Goal: Task Accomplishment & Management: Complete application form

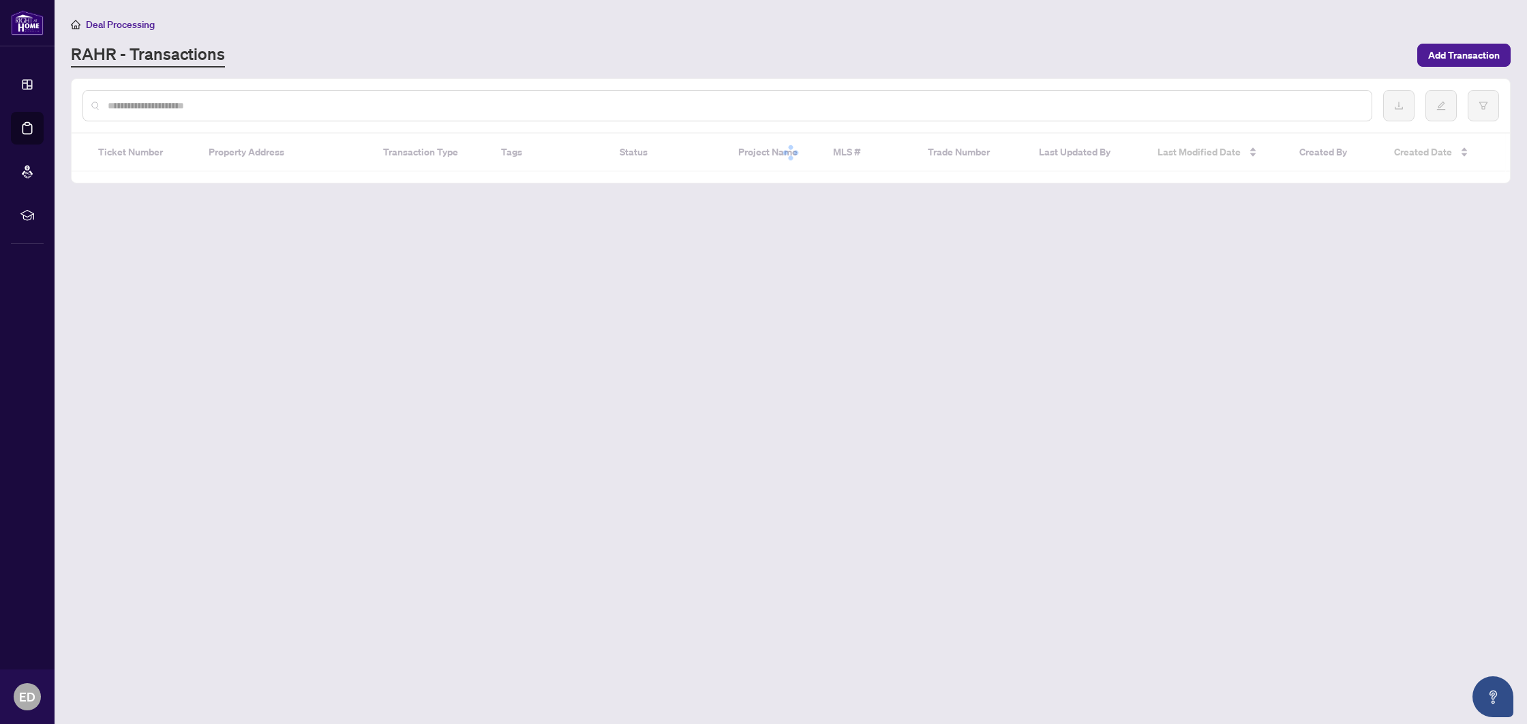
click at [169, 102] on input "text" at bounding box center [734, 105] width 1253 height 15
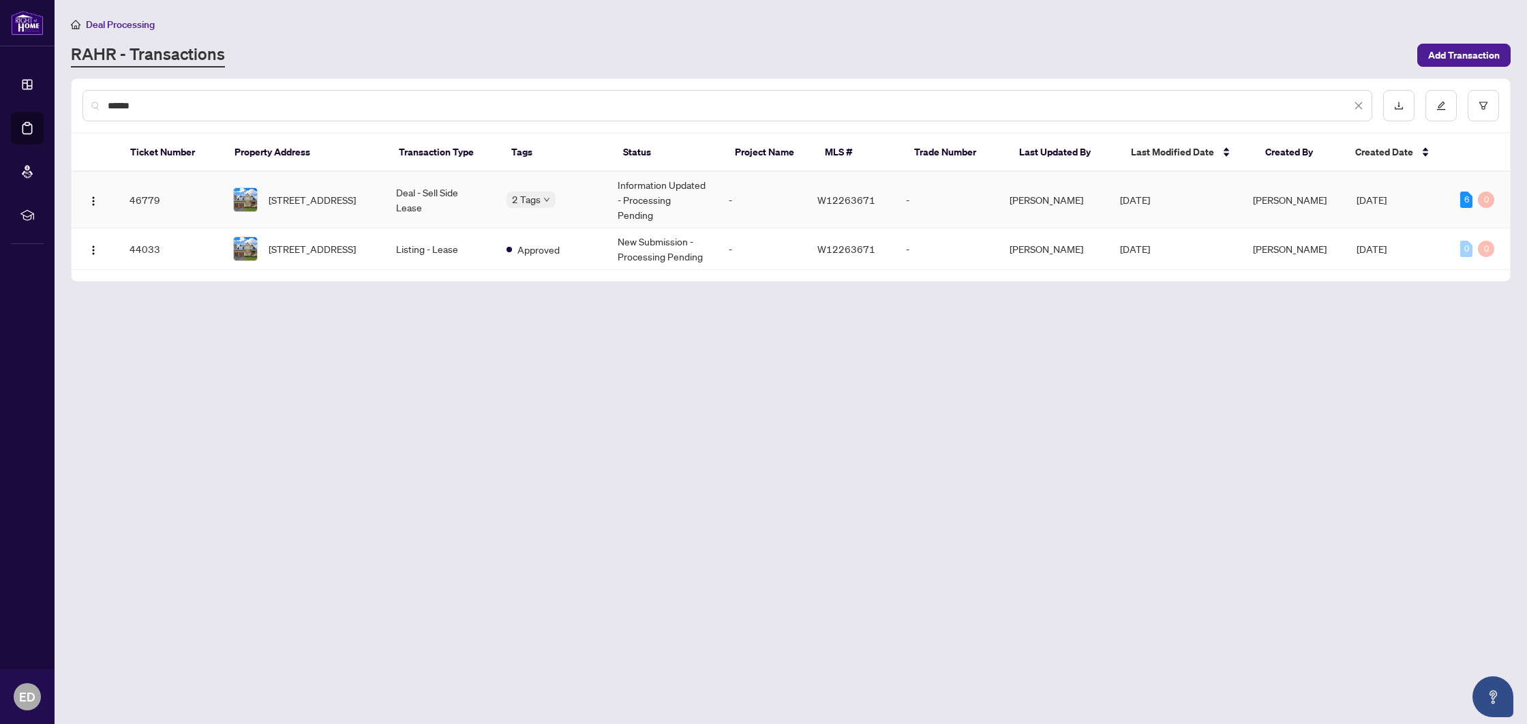
type input "******"
click at [385, 185] on td "[STREET_ADDRESS]" at bounding box center [303, 200] width 163 height 57
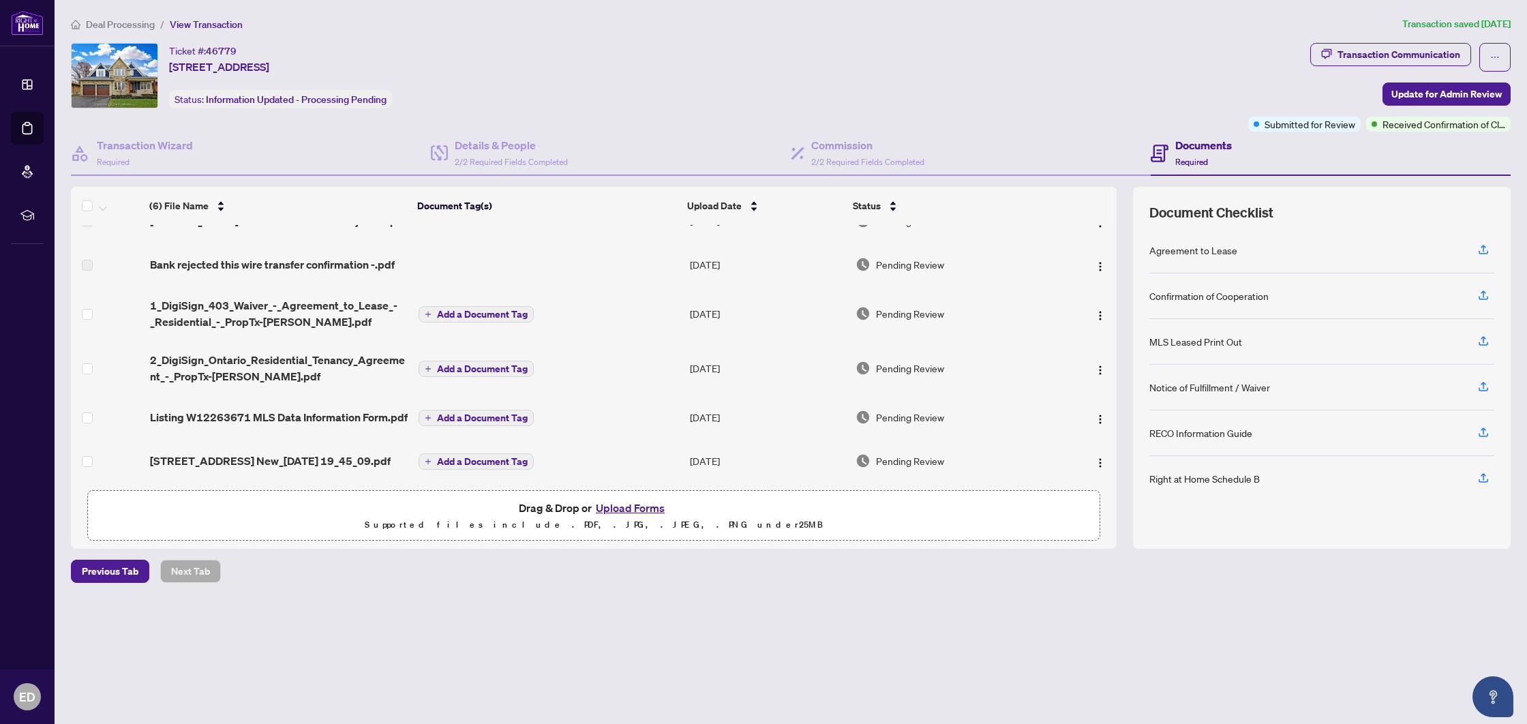
scroll to position [23, 0]
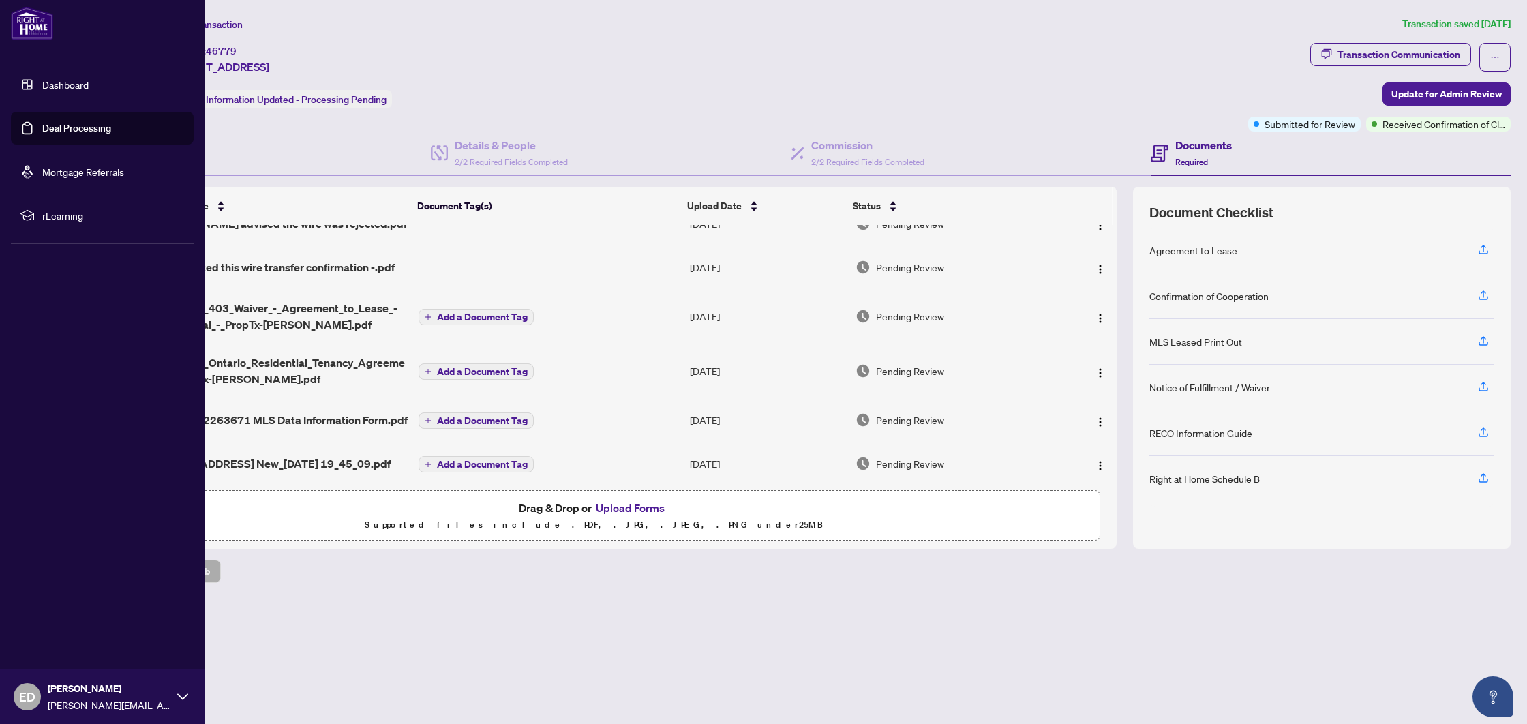
click at [42, 130] on link "Deal Processing" at bounding box center [76, 128] width 69 height 12
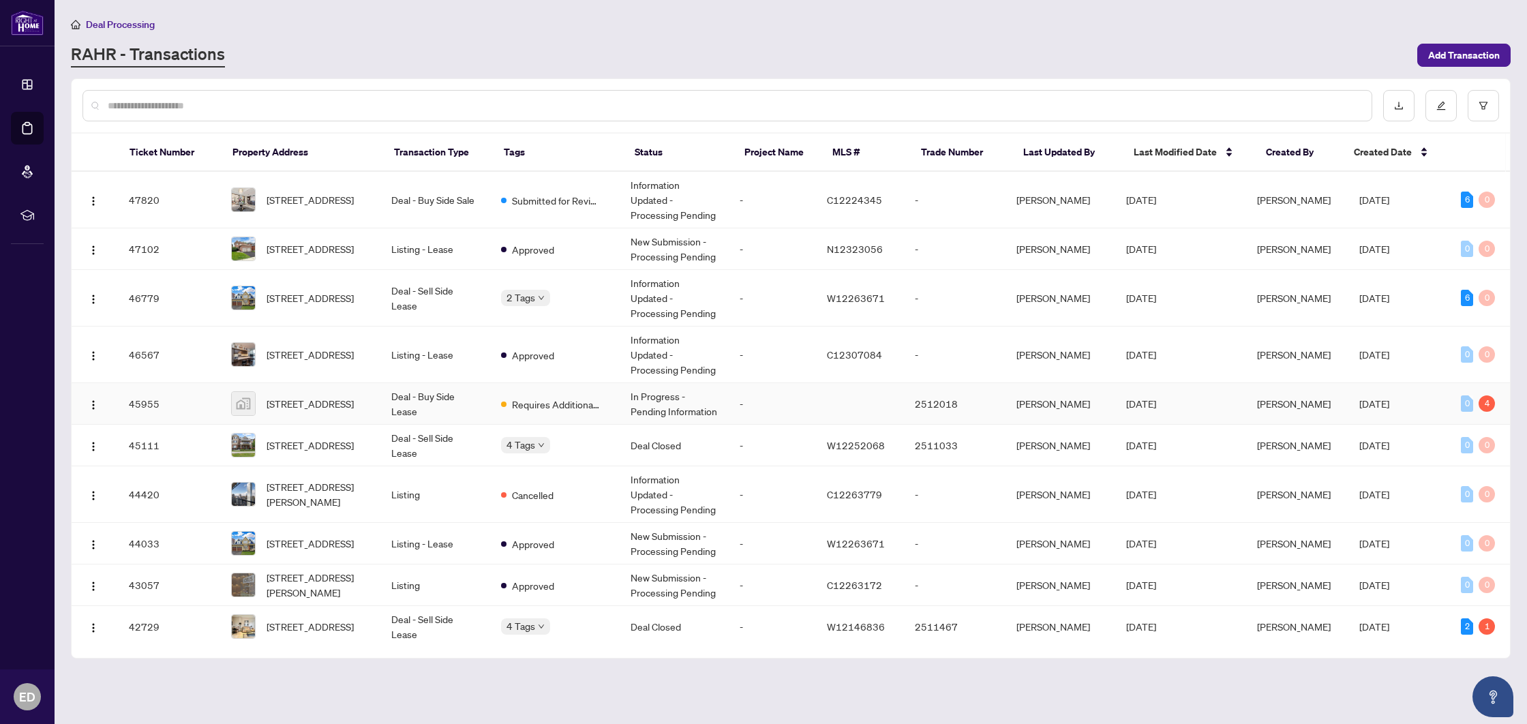
click at [483, 407] on td "Deal - Buy Side Lease" at bounding box center [434, 404] width 109 height 42
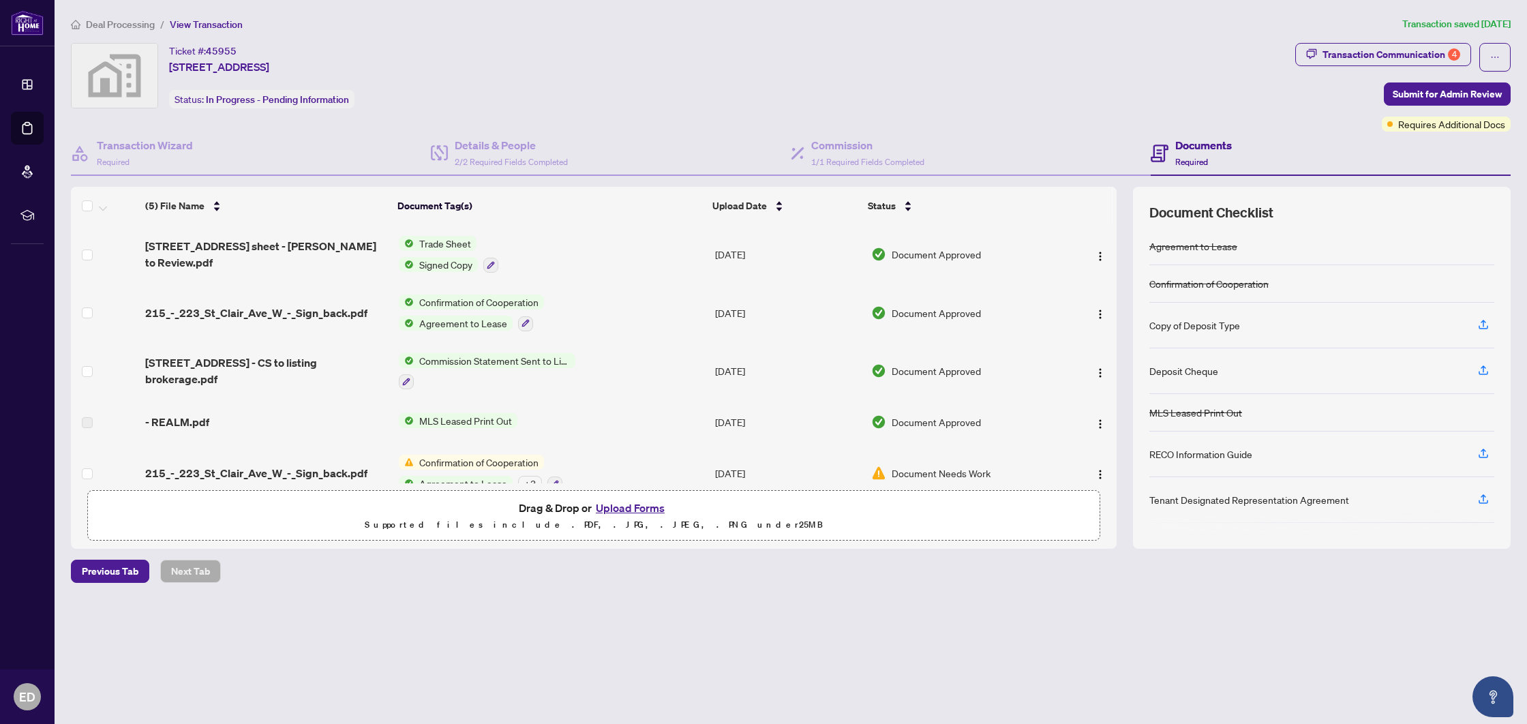
scroll to position [21, 0]
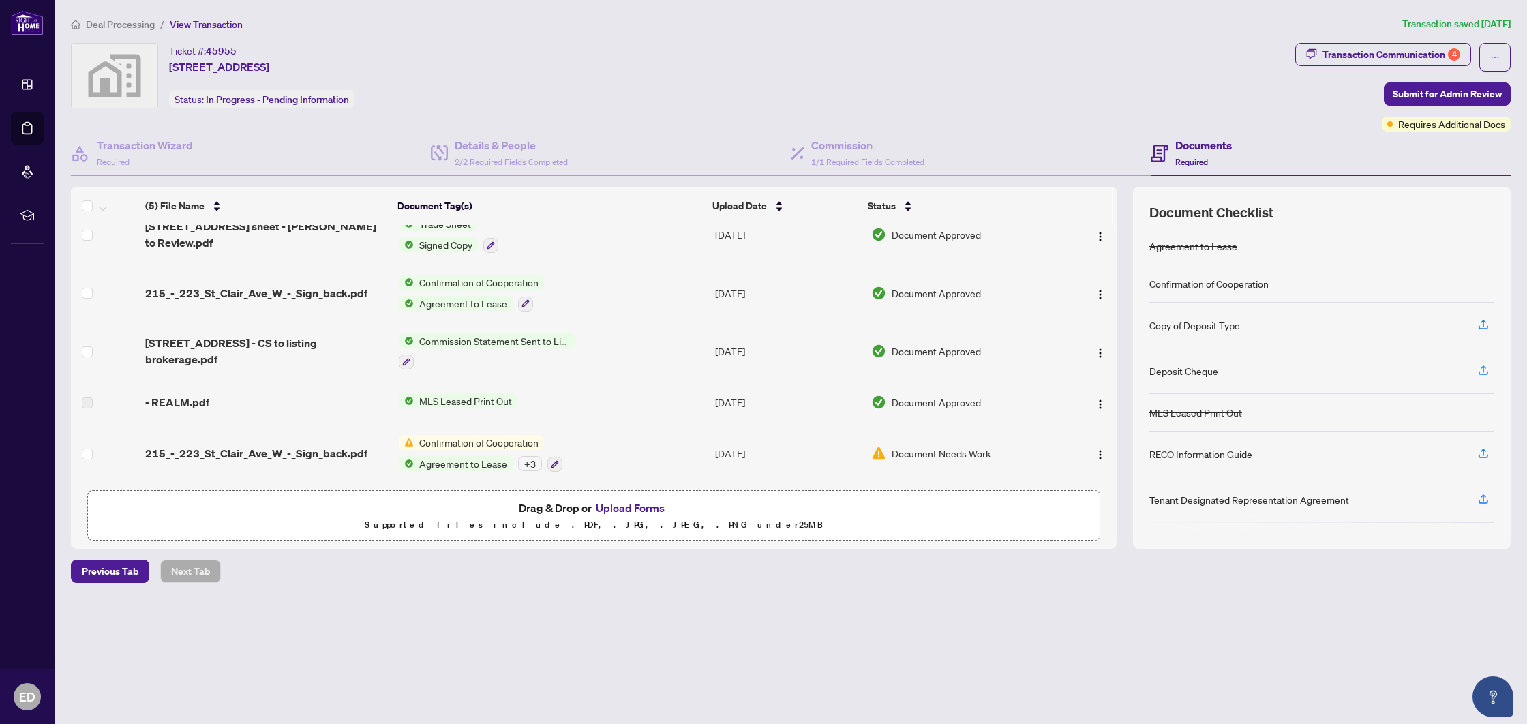
click at [498, 436] on span "Confirmation of Cooperation" at bounding box center [479, 442] width 130 height 15
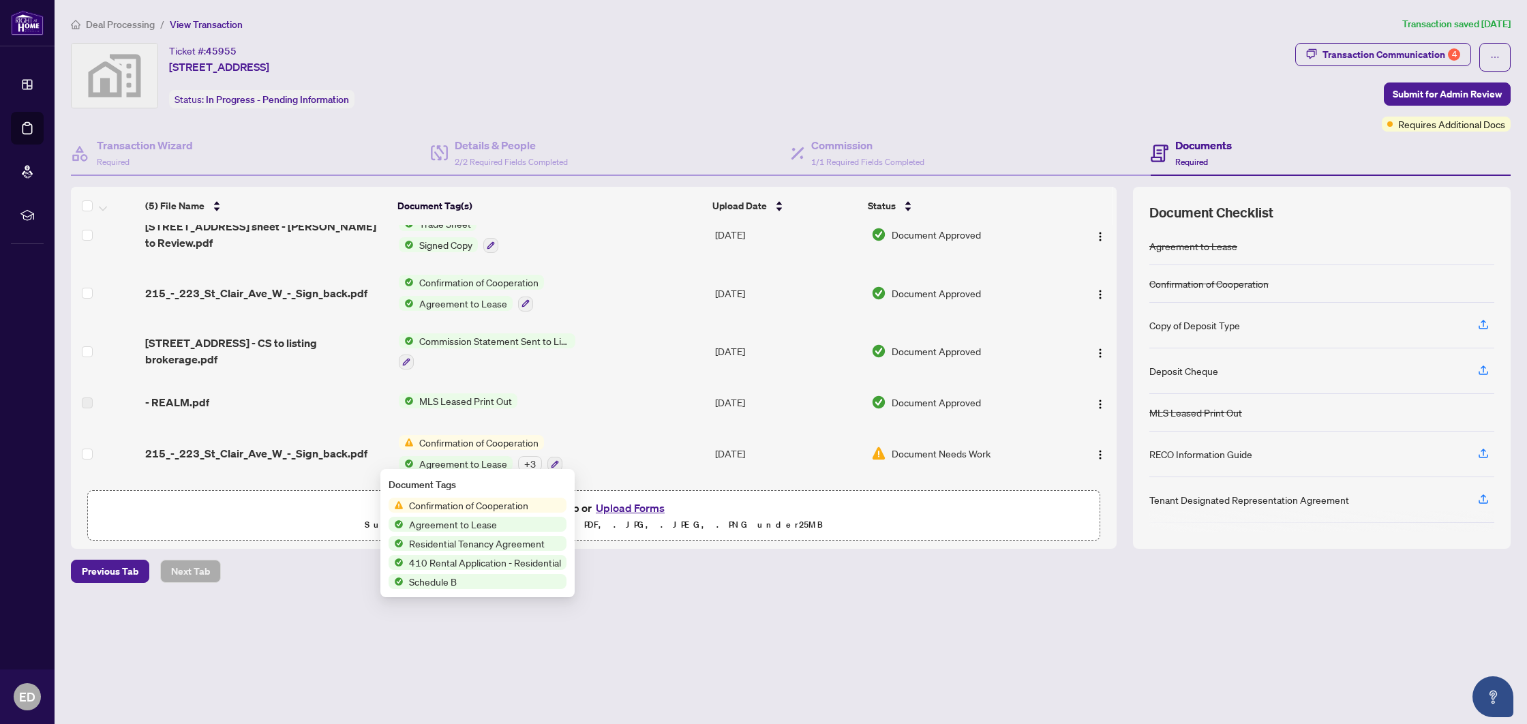
click at [716, 449] on td "[DATE]" at bounding box center [788, 453] width 157 height 59
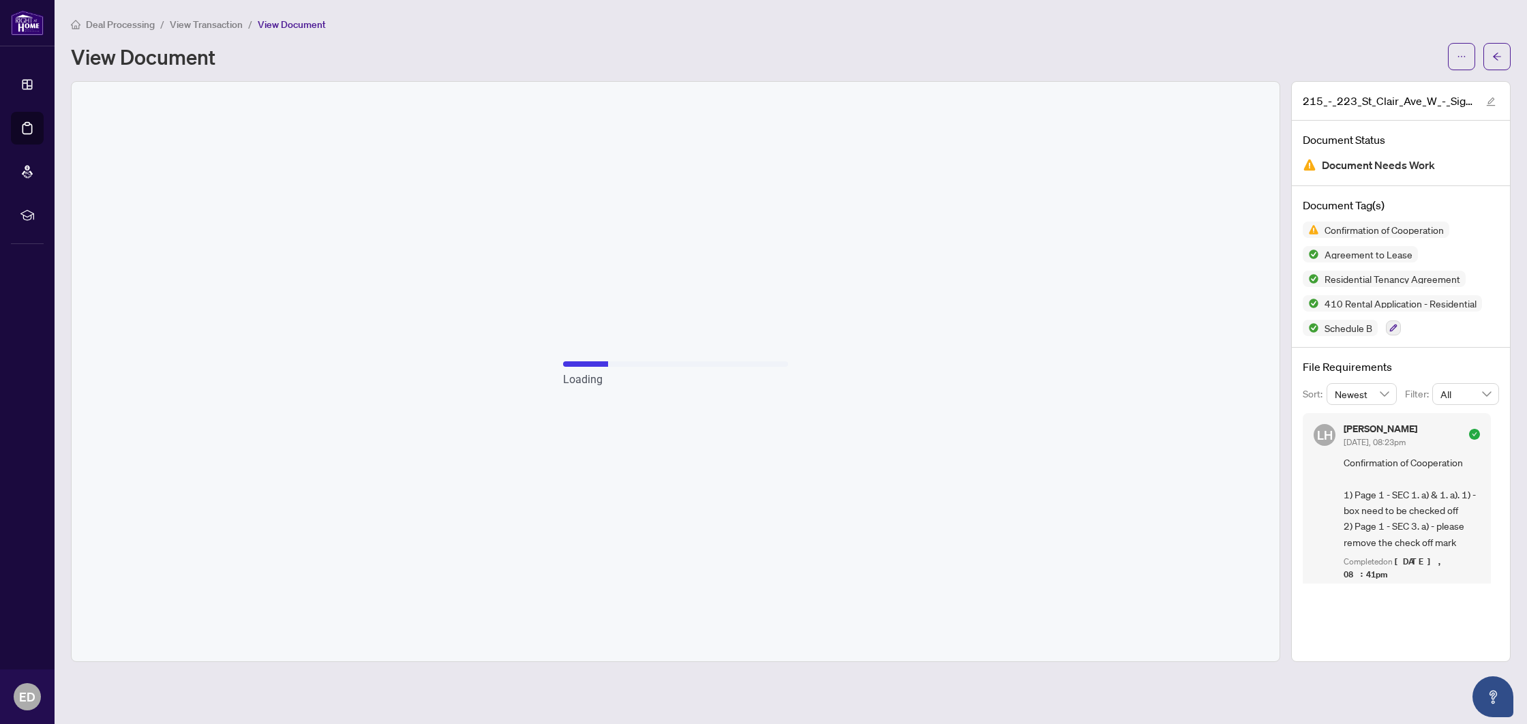
scroll to position [21, 0]
click at [1489, 65] on button "button" at bounding box center [1496, 56] width 27 height 27
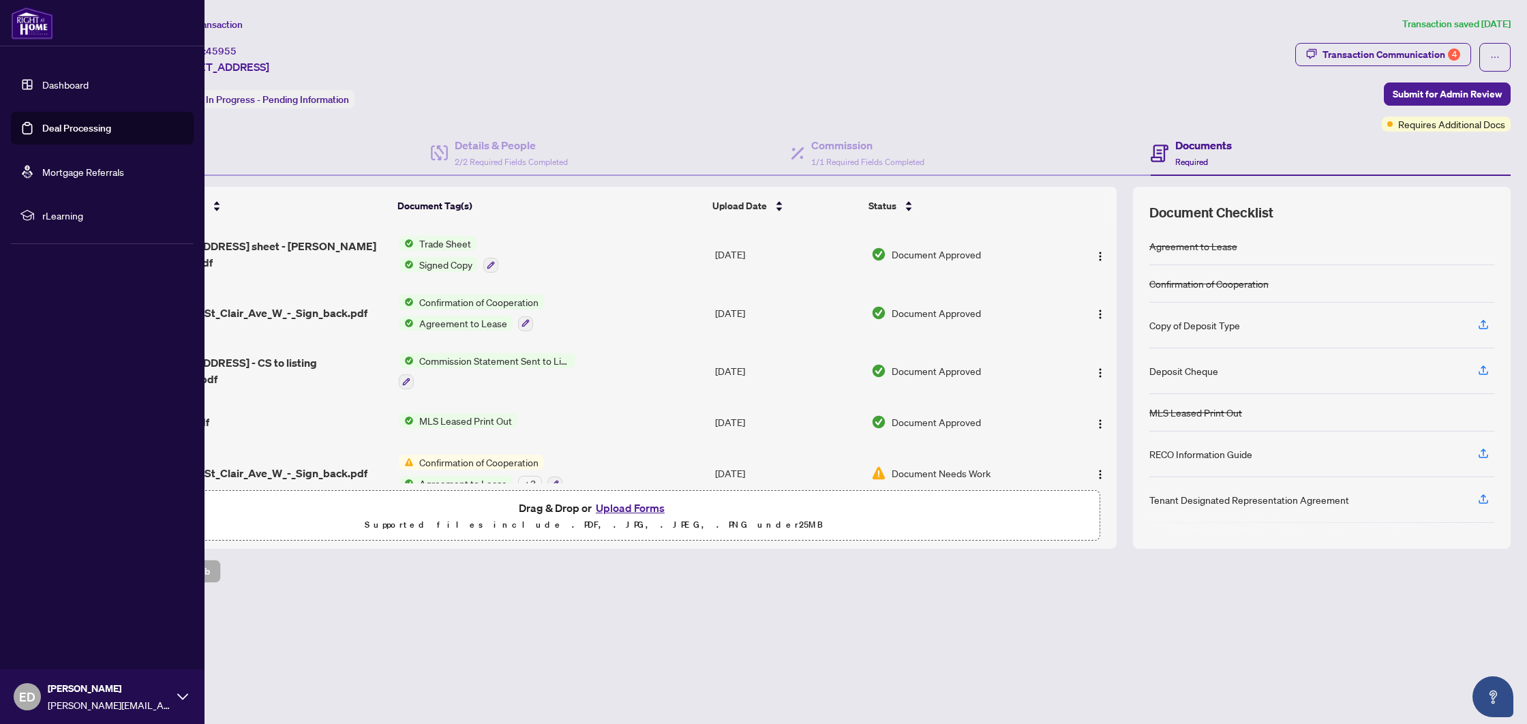
click at [42, 132] on link "Deal Processing" at bounding box center [76, 128] width 69 height 12
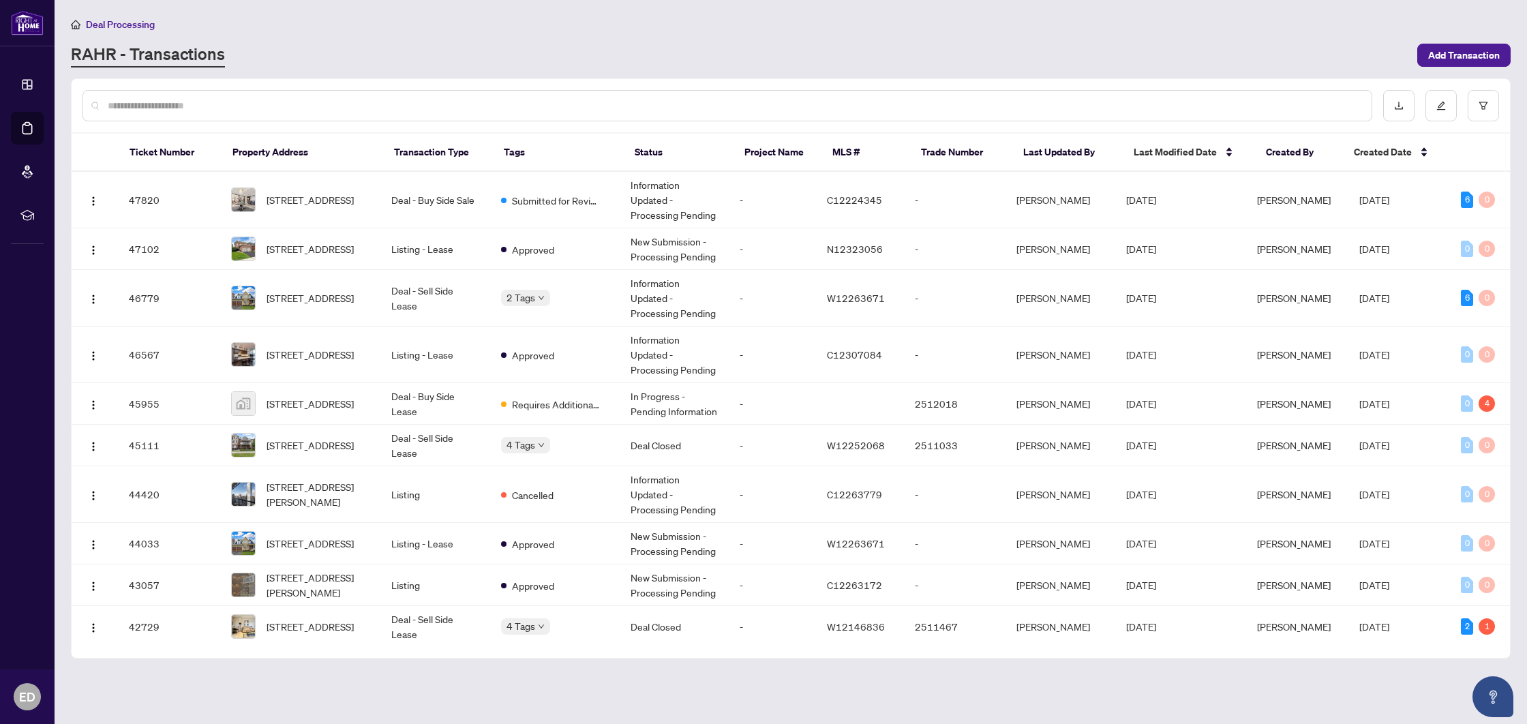
click at [169, 96] on div at bounding box center [727, 105] width 1290 height 31
click at [164, 105] on input "text" at bounding box center [734, 105] width 1253 height 15
type input "********"
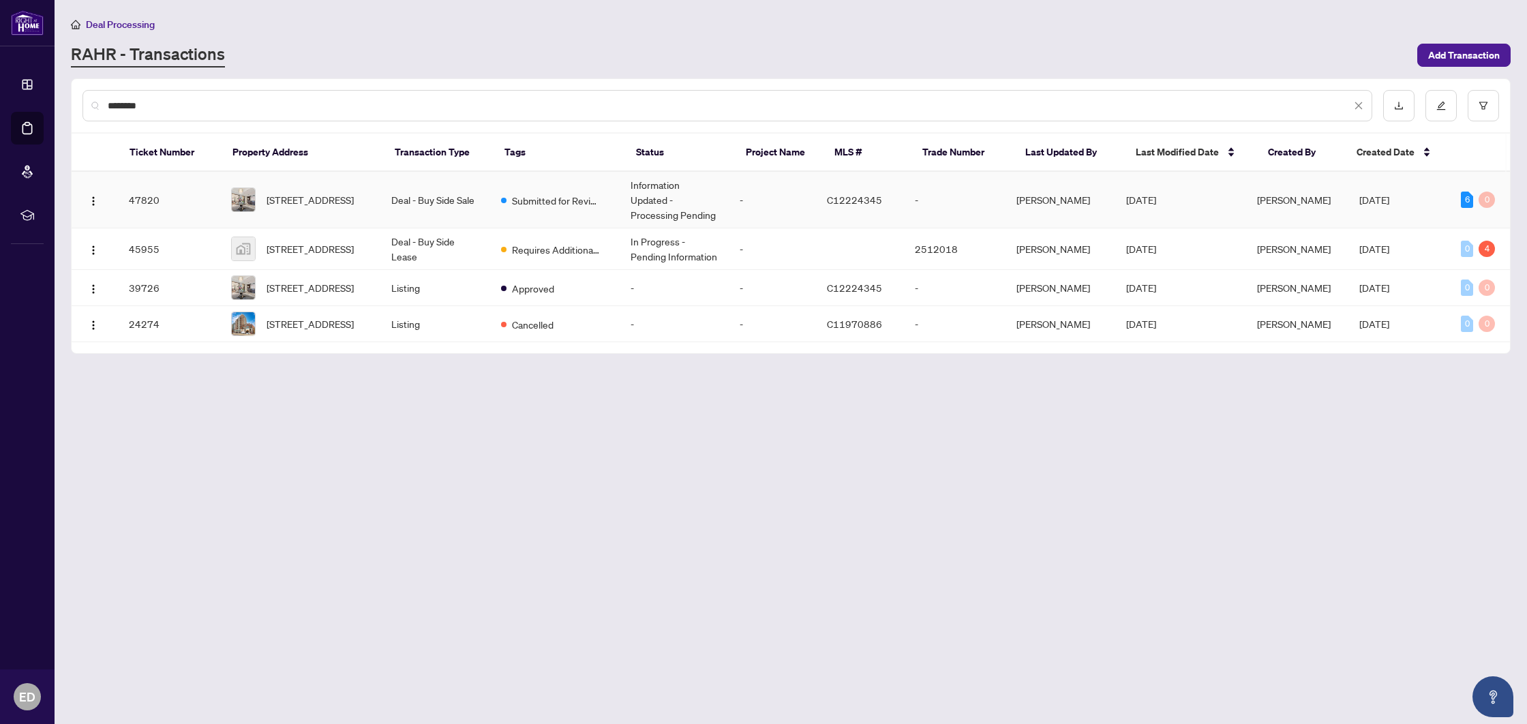
click at [499, 207] on td "Submitted for Review" at bounding box center [555, 200] width 130 height 57
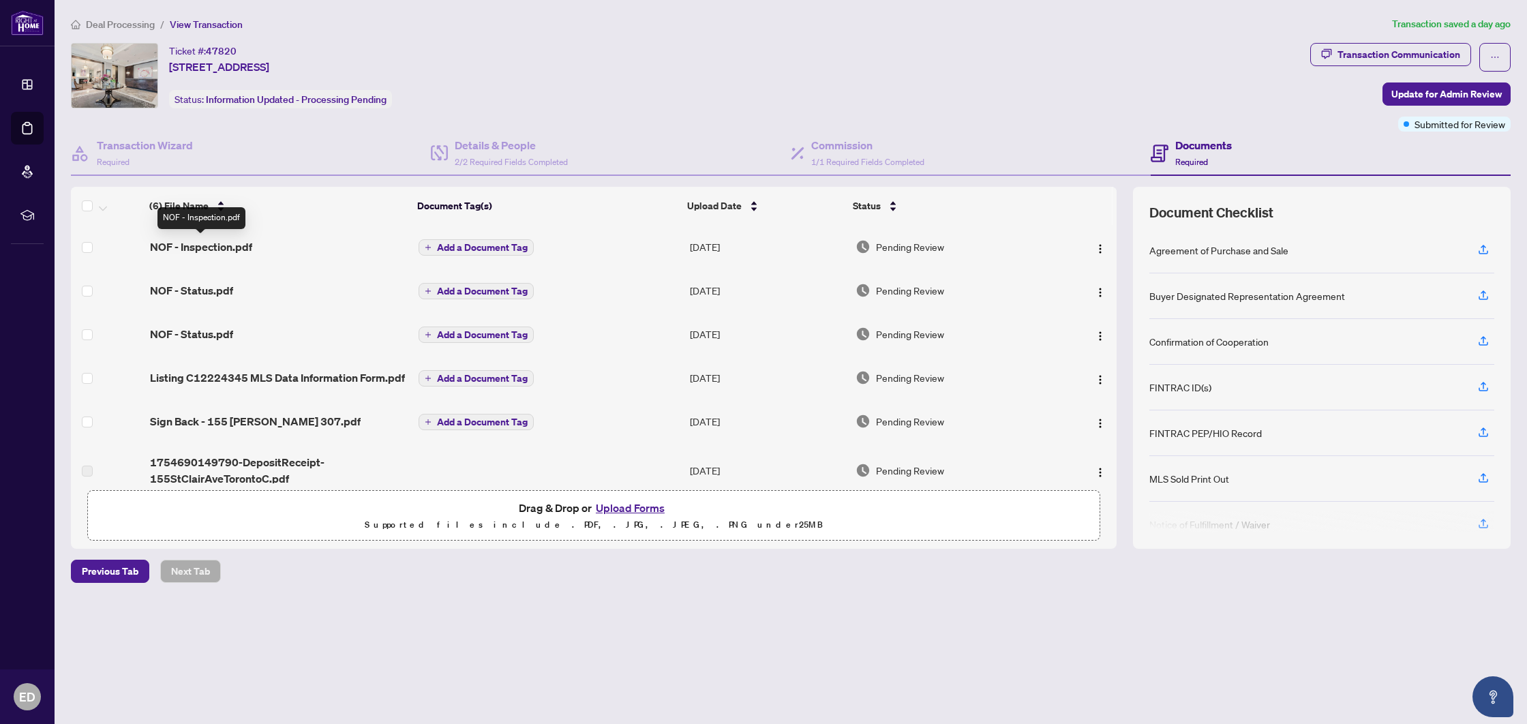
click at [218, 246] on span "NOF - Inspection.pdf" at bounding box center [201, 247] width 102 height 16
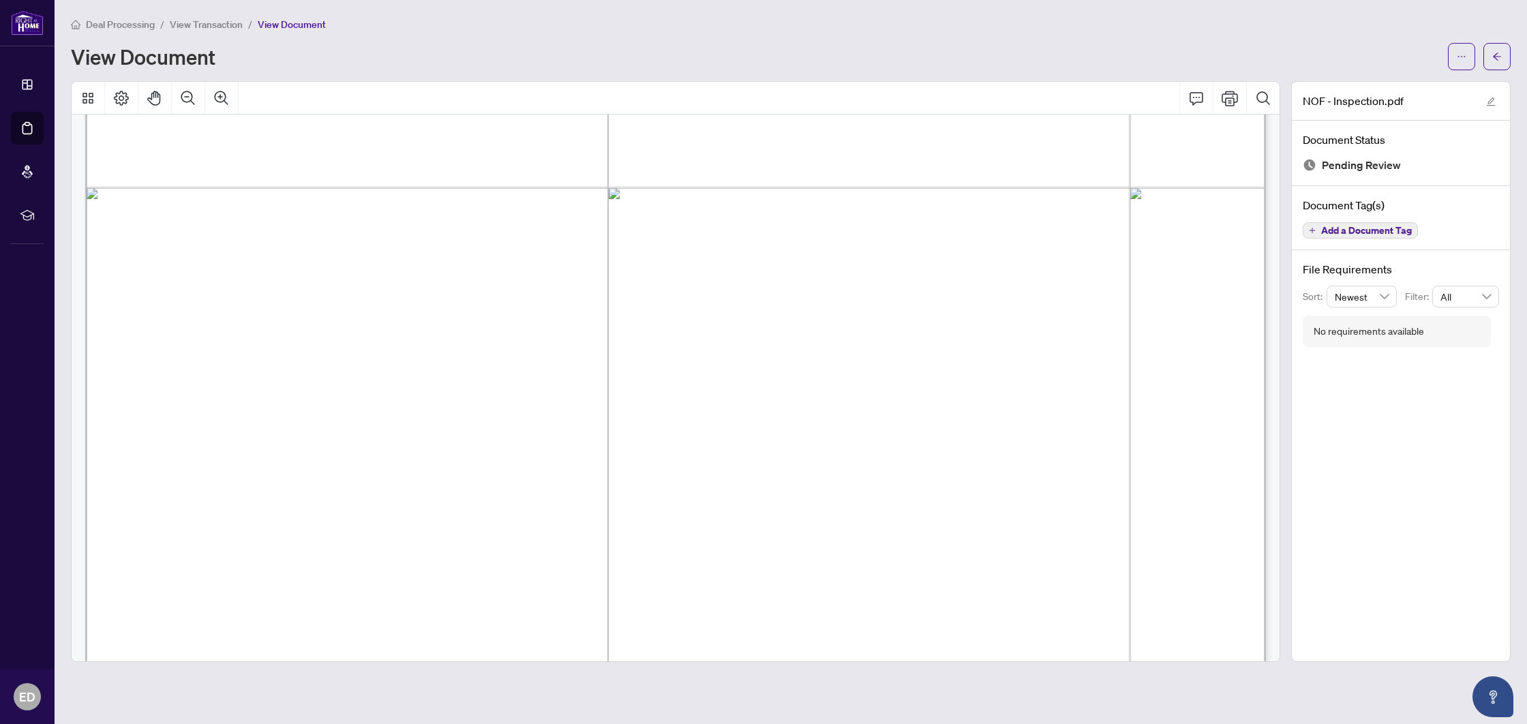
scroll to position [1008, 0]
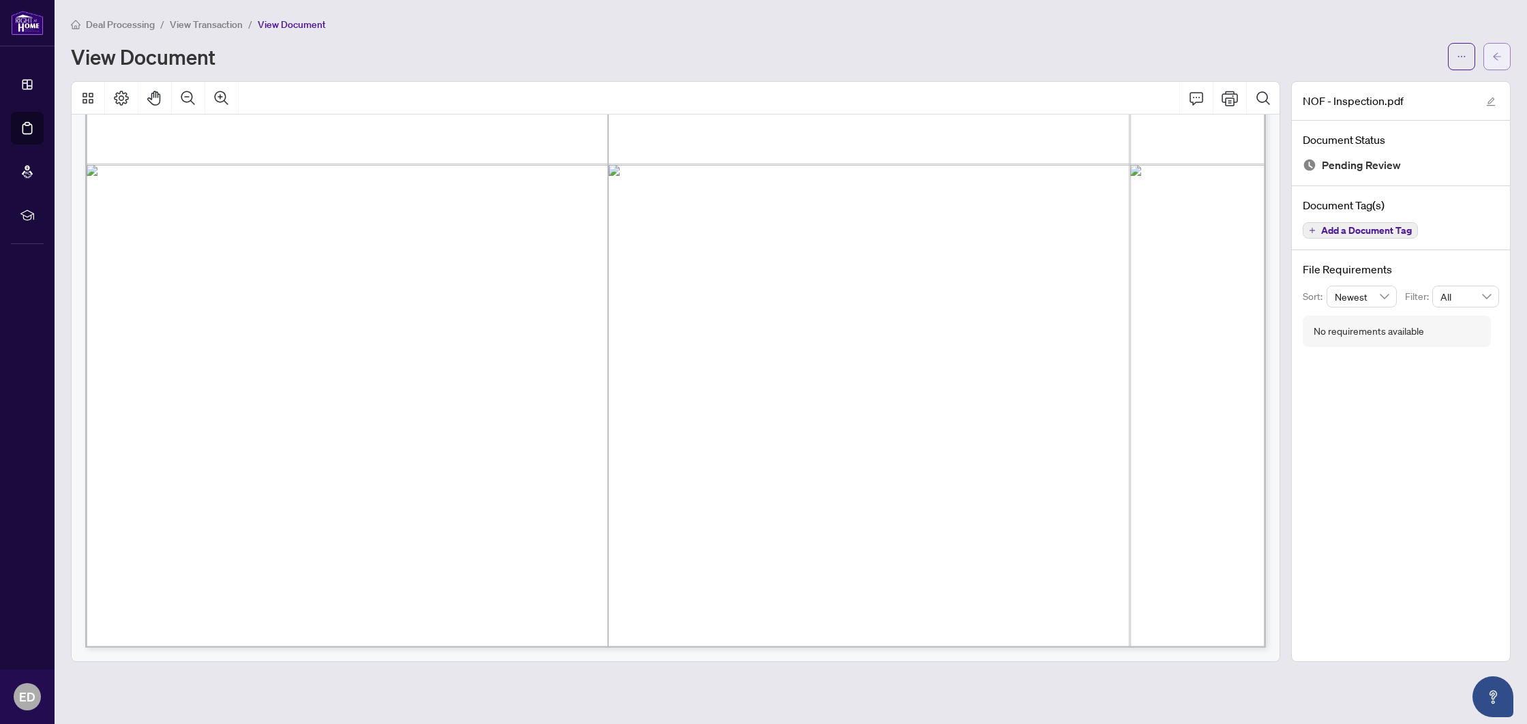
click at [1494, 57] on icon "arrow-left" at bounding box center [1497, 55] width 8 height 7
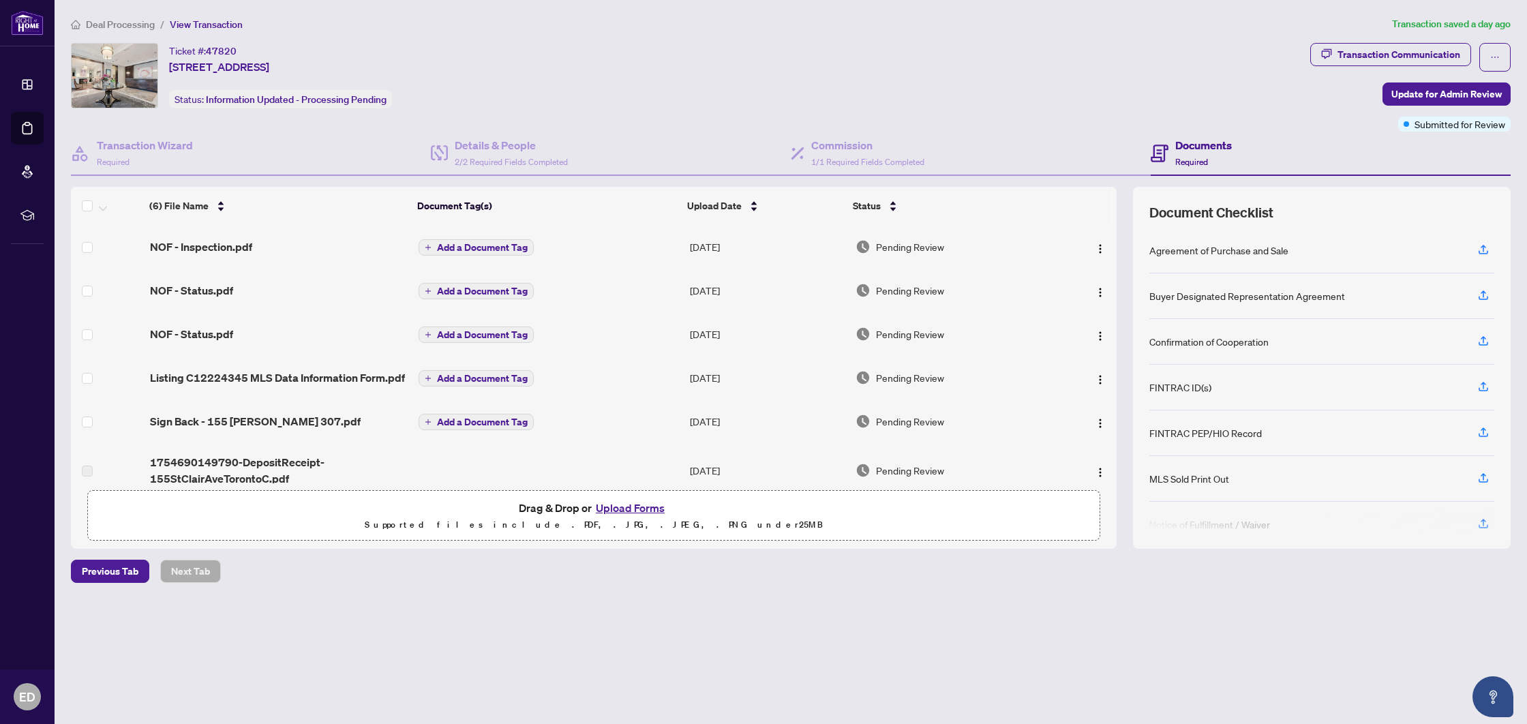
click at [296, 287] on div "NOF - Status.pdf" at bounding box center [279, 290] width 258 height 16
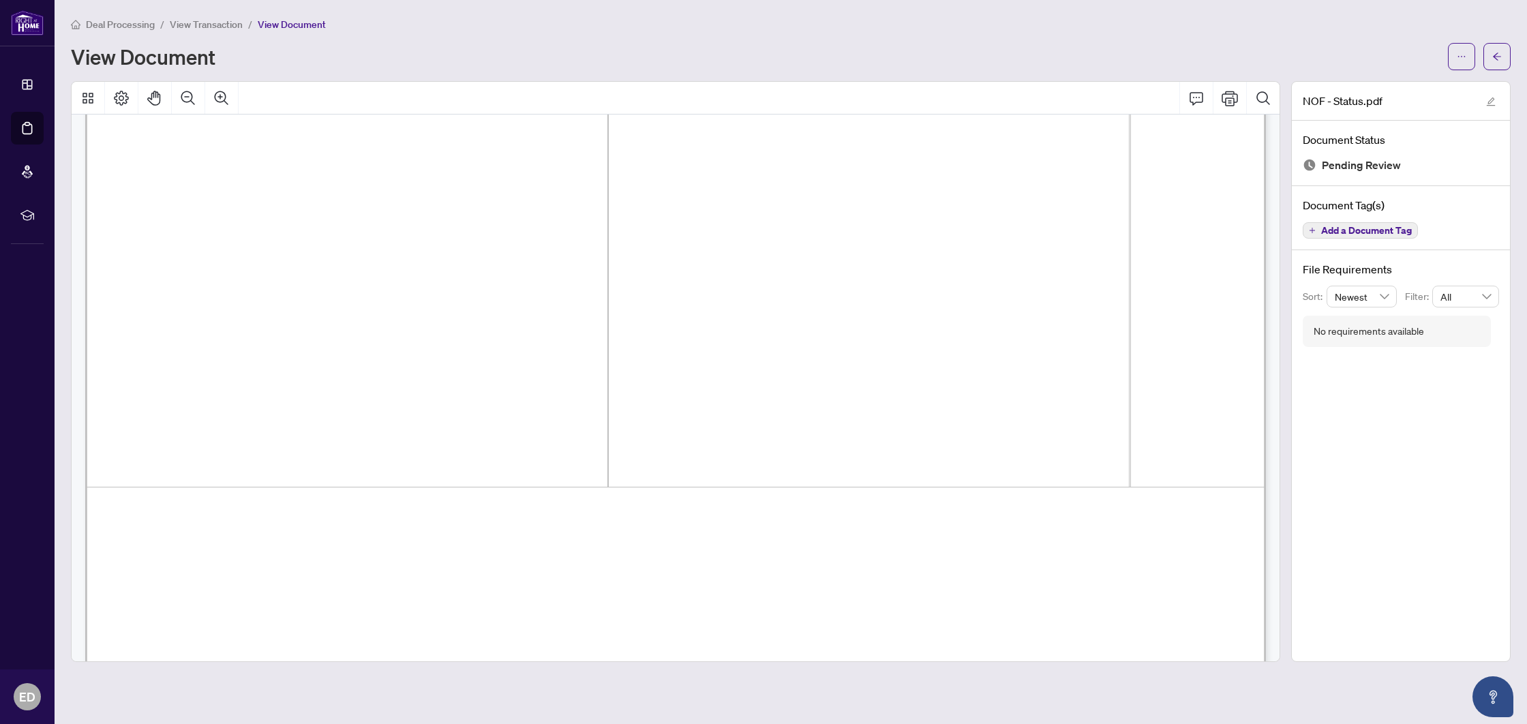
scroll to position [1008, 0]
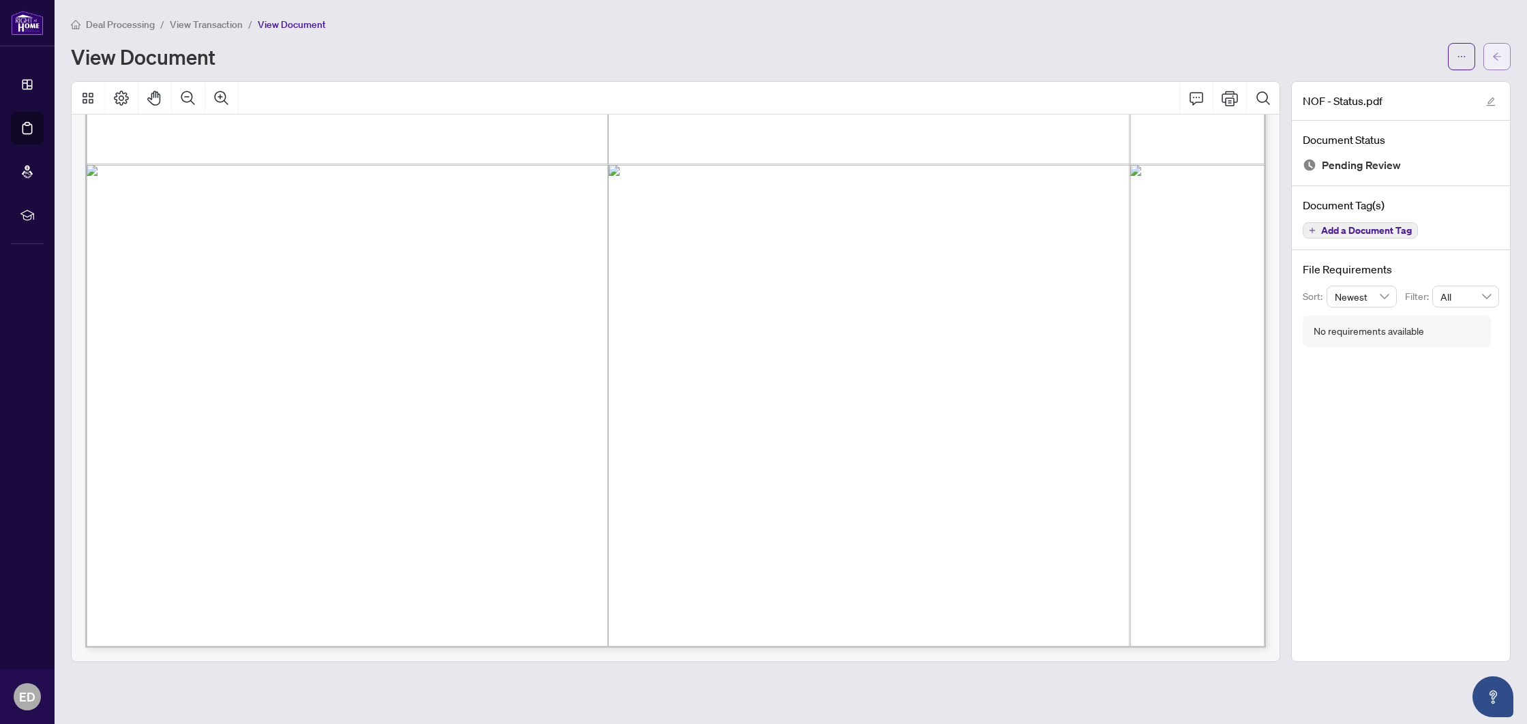
click at [1501, 56] on icon "arrow-left" at bounding box center [1497, 57] width 10 height 10
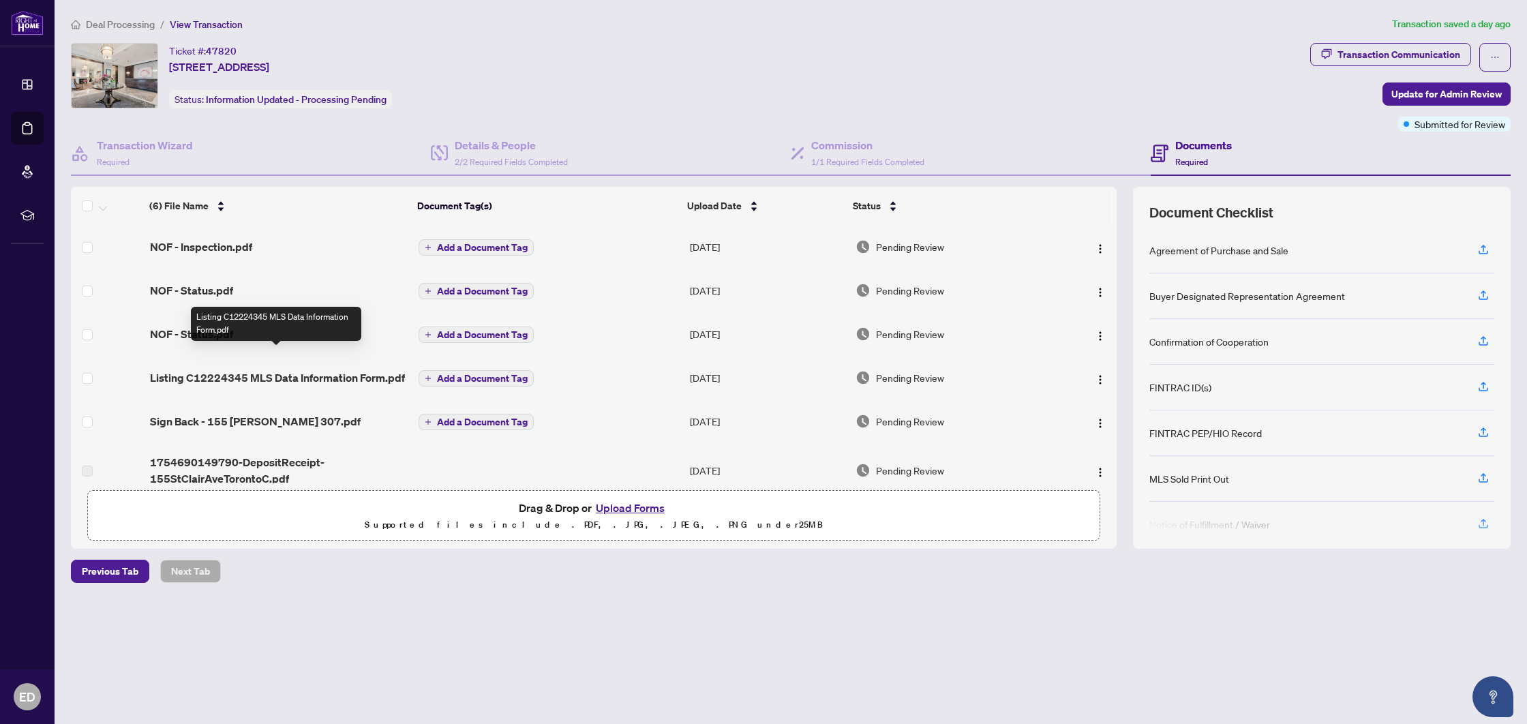
scroll to position [19, 0]
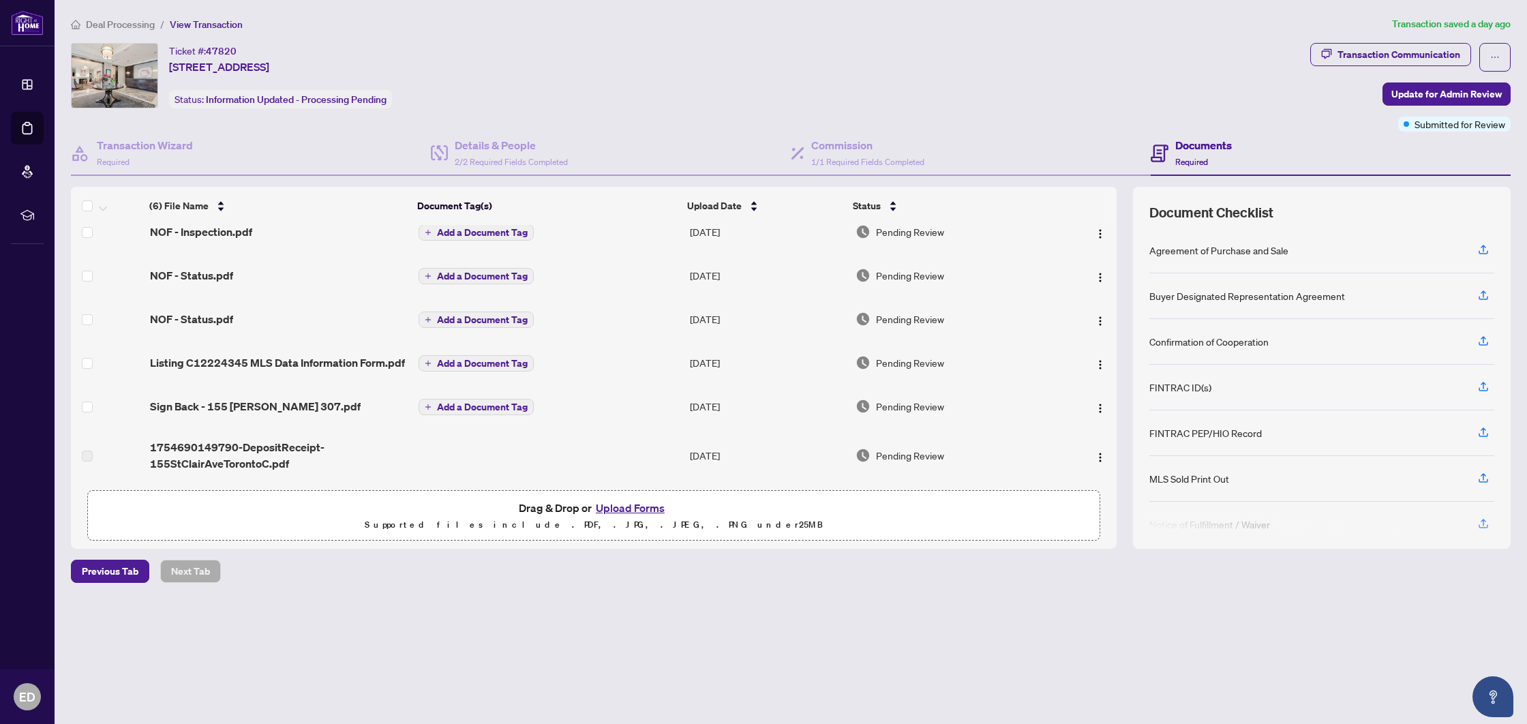
click at [226, 398] on span "Sign Back - 155 [PERSON_NAME] 307.pdf" at bounding box center [255, 406] width 211 height 16
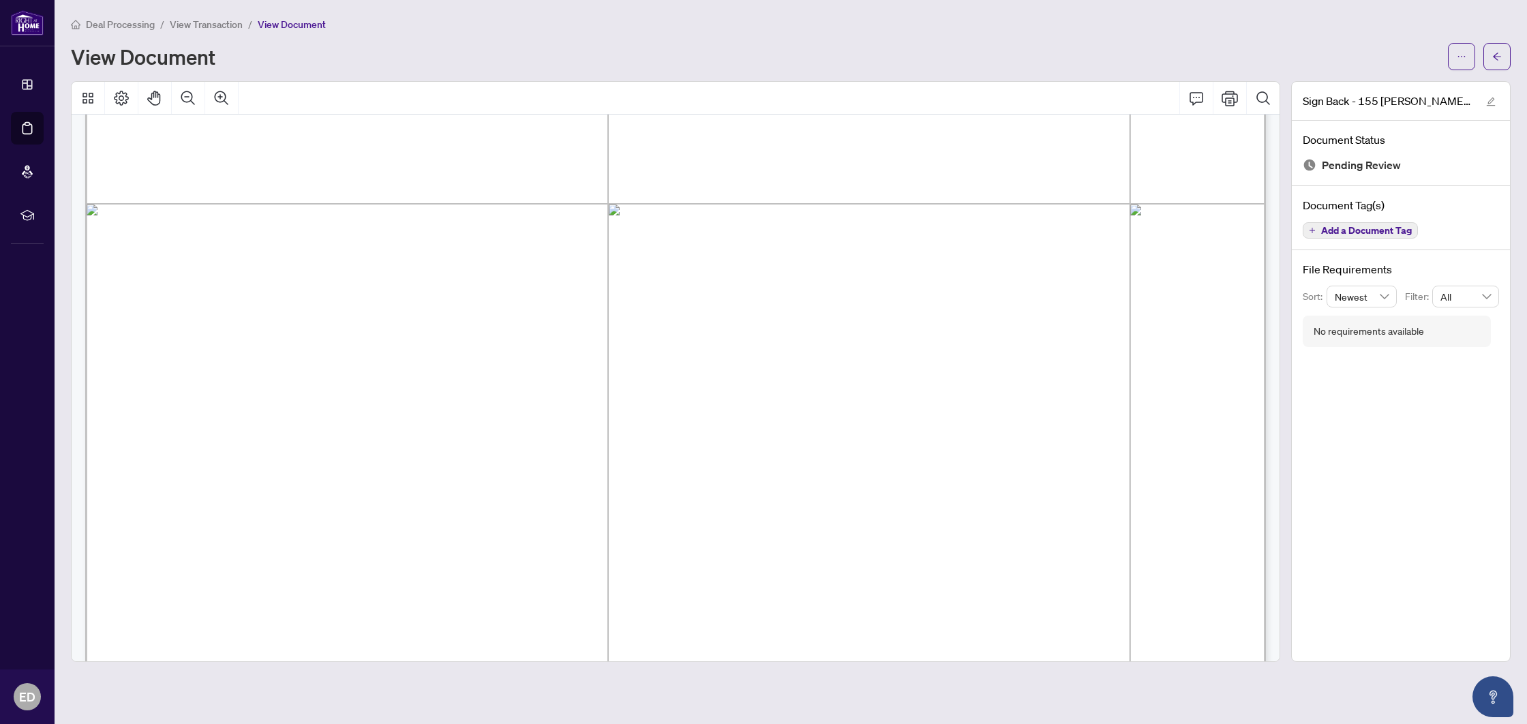
scroll to position [6680, 0]
click at [1493, 62] on span "button" at bounding box center [1497, 57] width 10 height 22
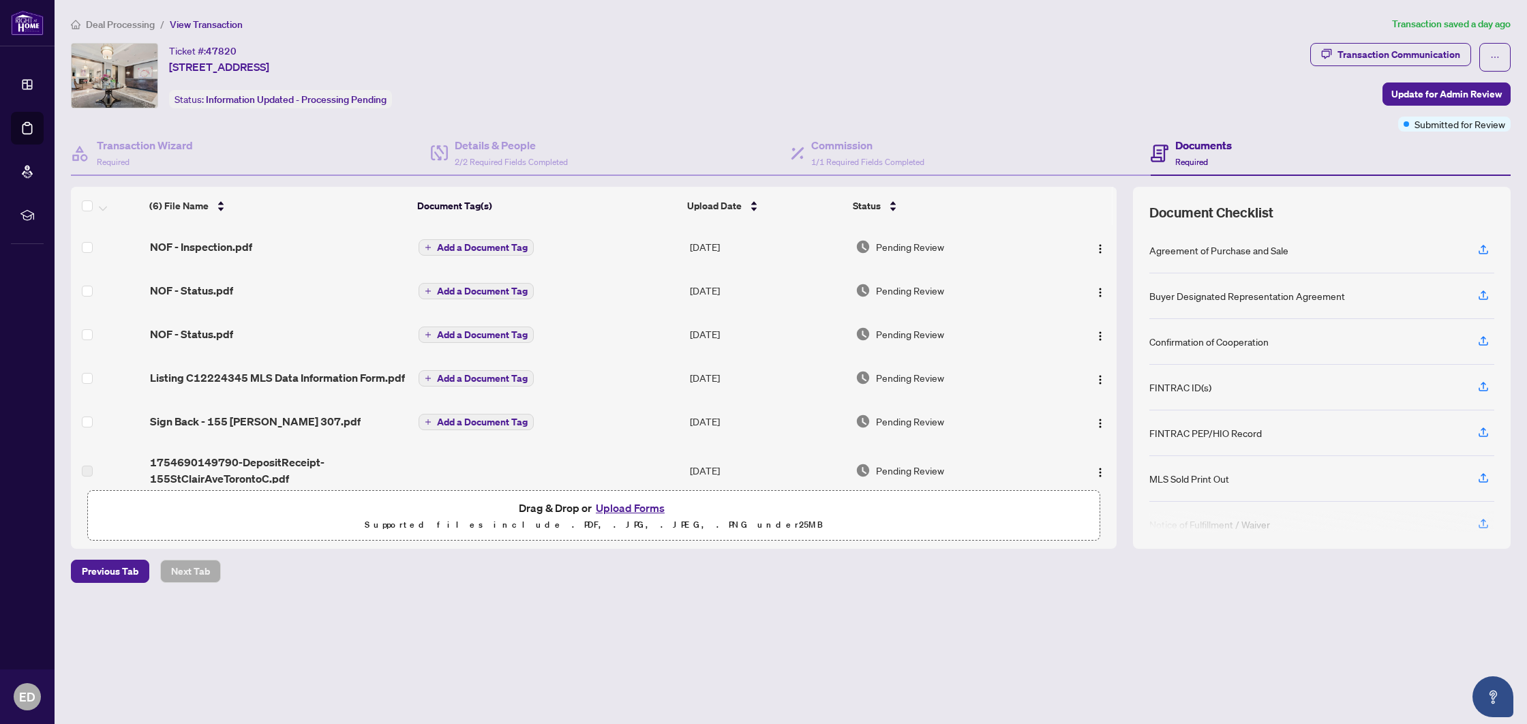
click at [614, 511] on button "Upload Forms" at bounding box center [630, 508] width 77 height 18
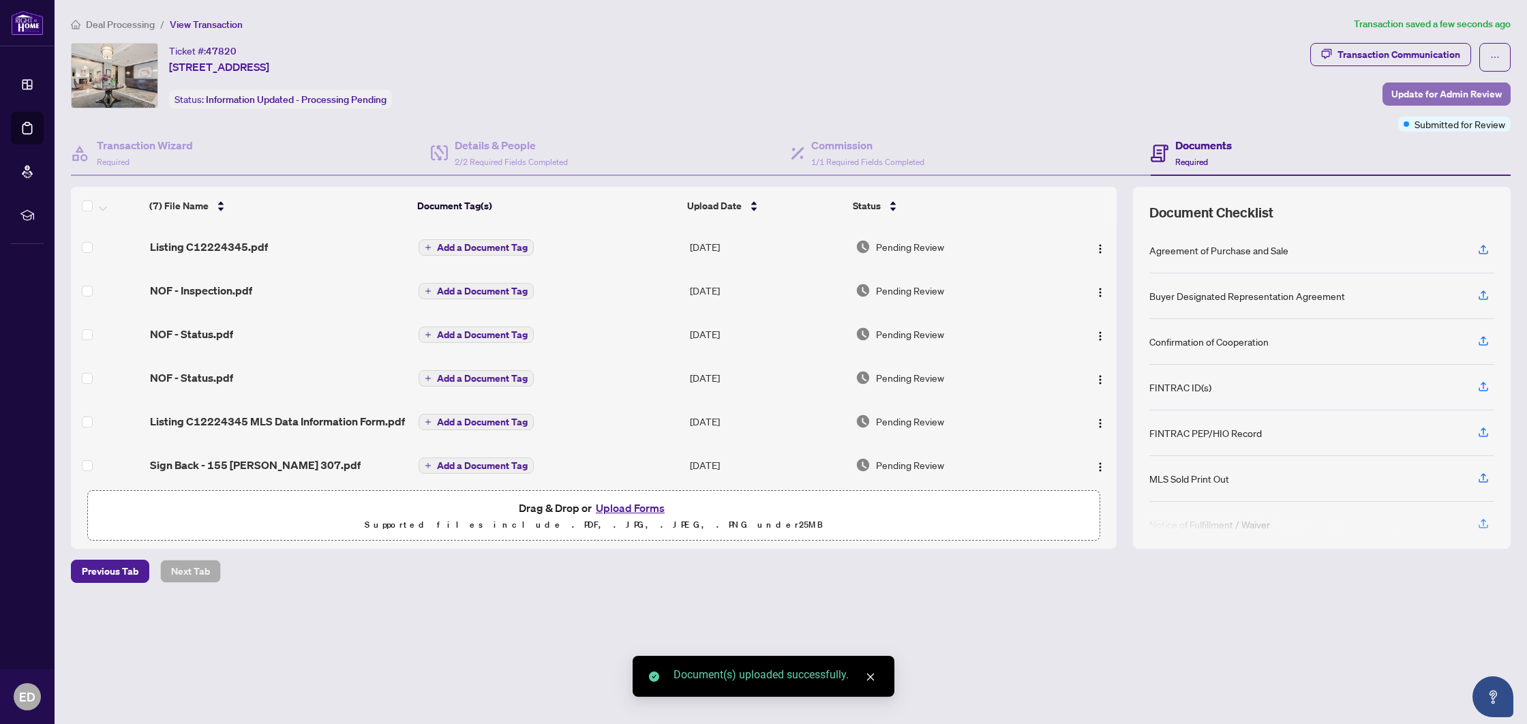
click at [1430, 95] on span "Update for Admin Review" at bounding box center [1446, 94] width 110 height 22
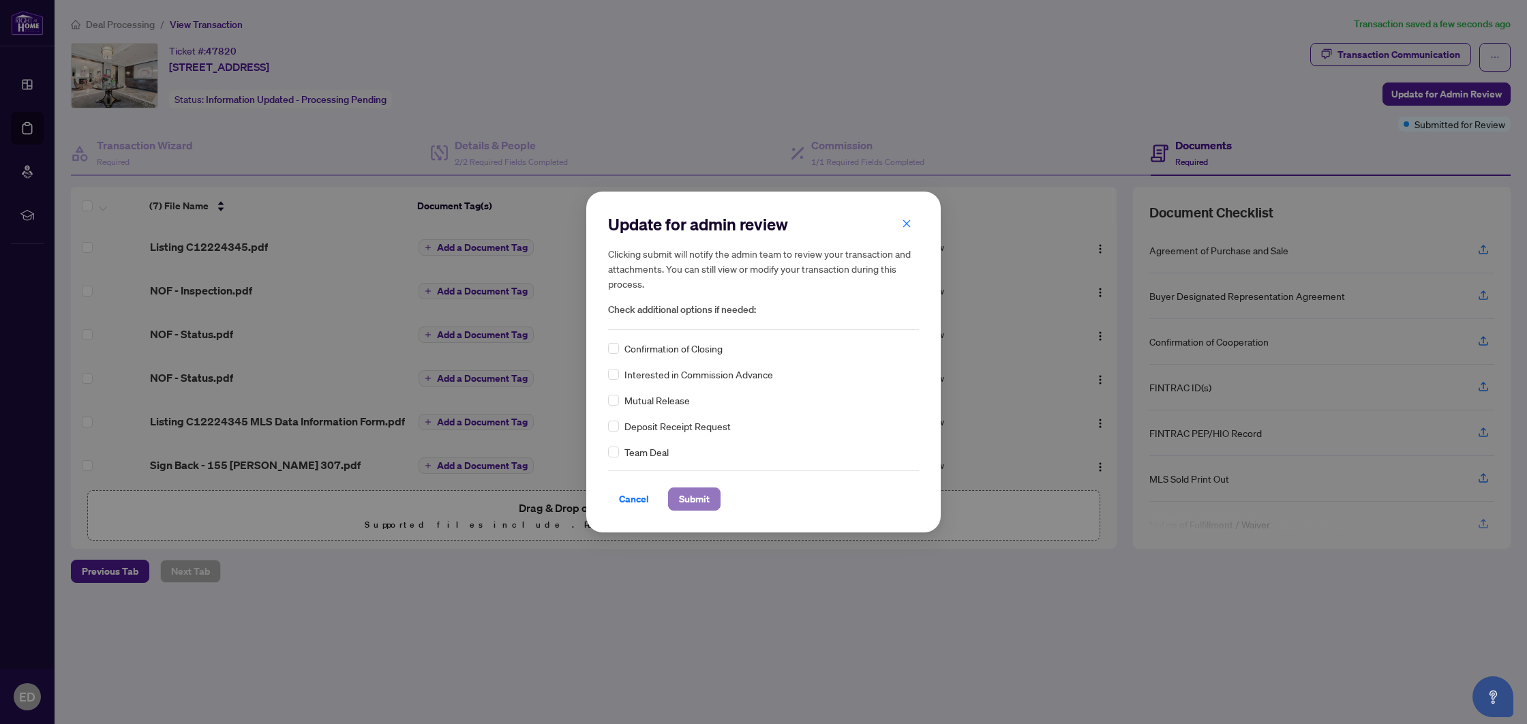
click at [693, 502] on span "Submit" at bounding box center [694, 499] width 31 height 22
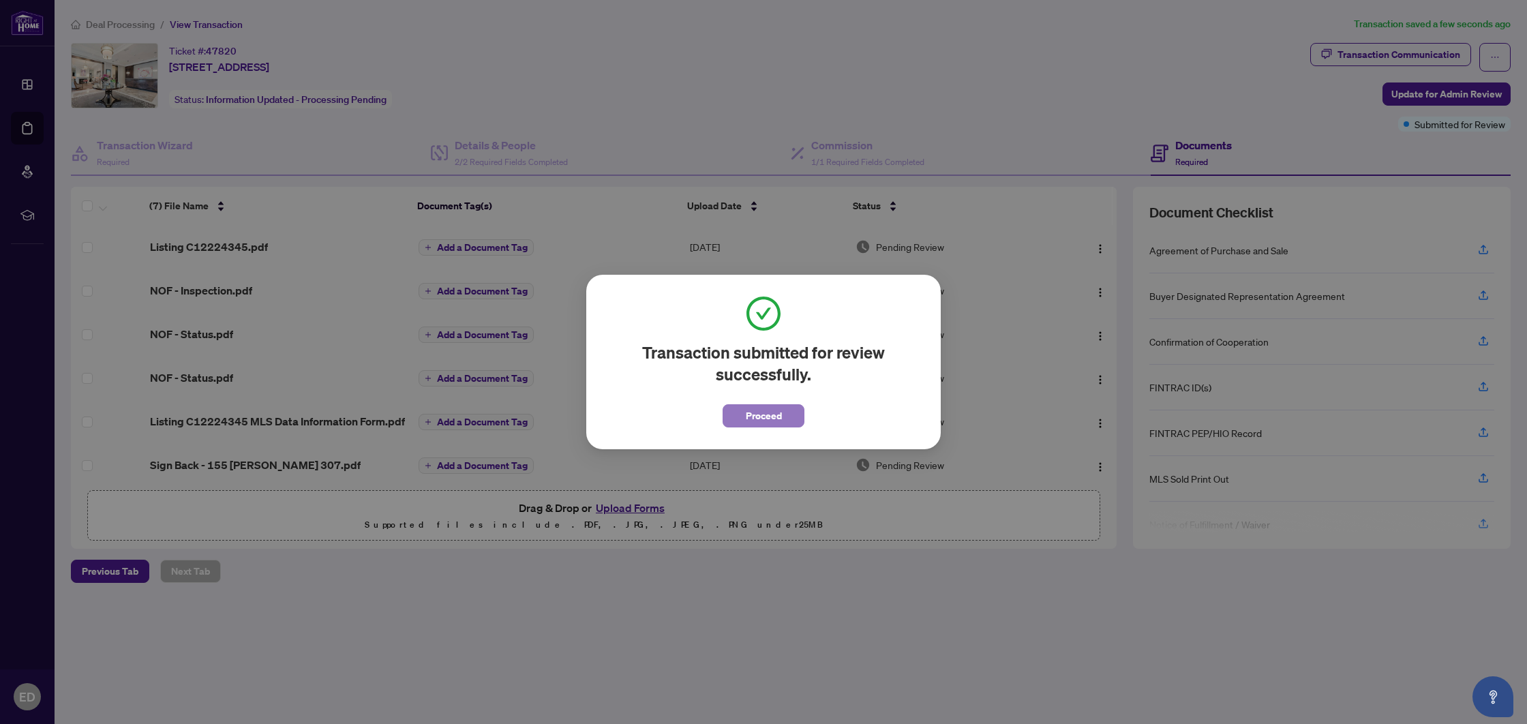
click at [768, 422] on span "Proceed" at bounding box center [764, 416] width 36 height 22
